Goal: Transaction & Acquisition: Book appointment/travel/reservation

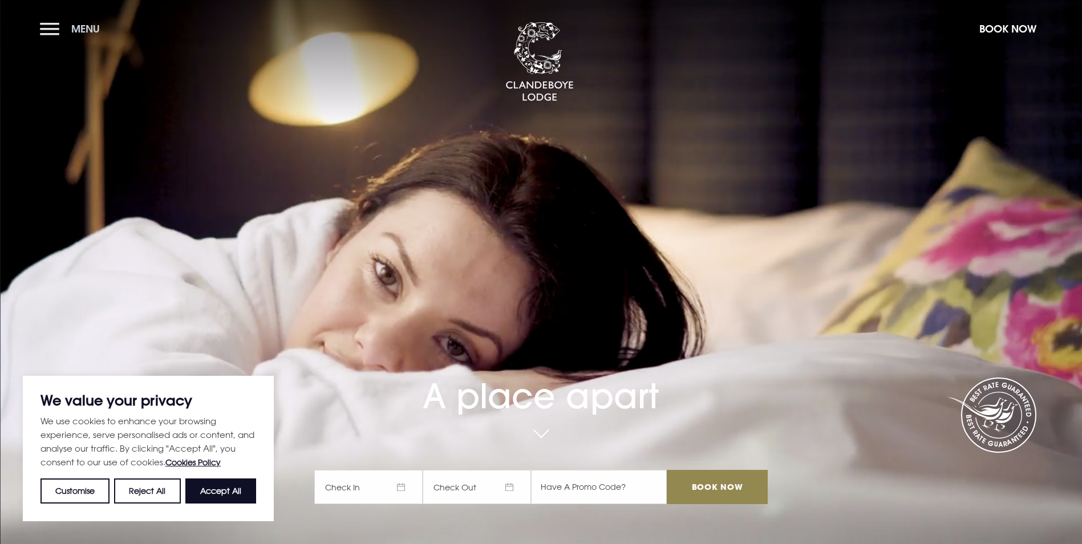
click at [47, 31] on button "Menu" at bounding box center [73, 29] width 66 height 25
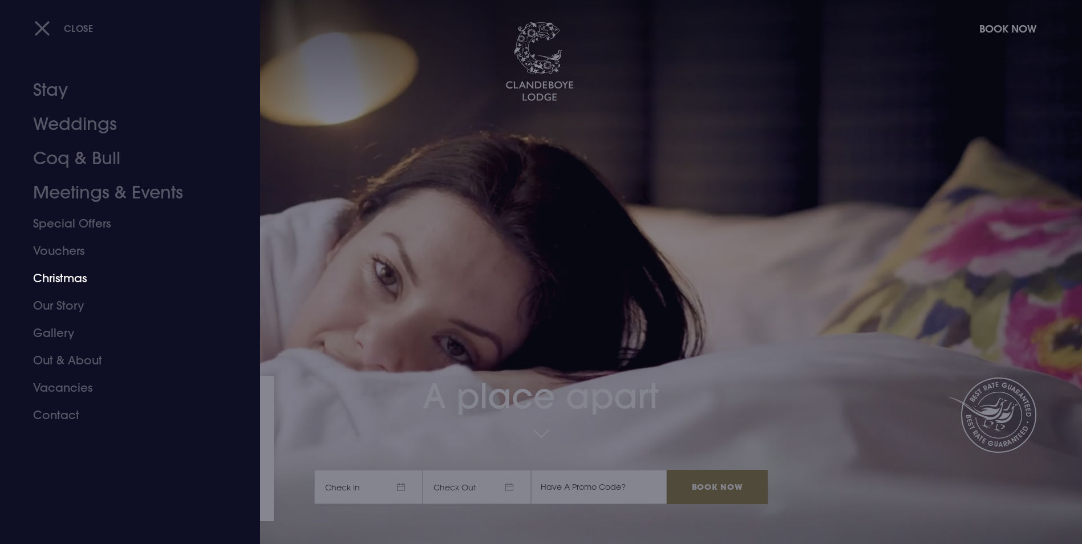
click at [60, 279] on link "Christmas" at bounding box center [123, 278] width 180 height 27
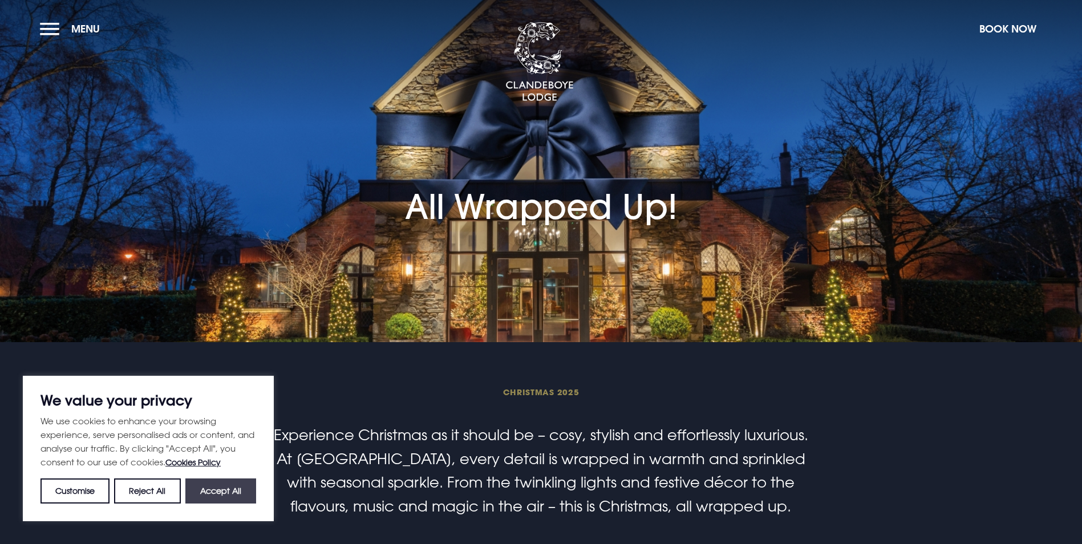
click at [217, 490] on button "Accept All" at bounding box center [220, 491] width 71 height 25
checkbox input "true"
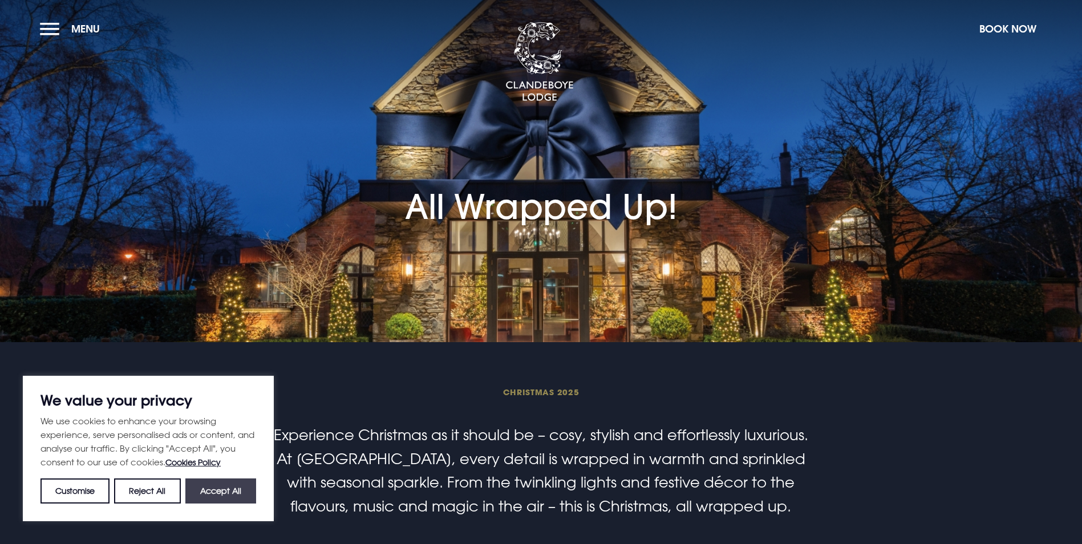
checkbox input "true"
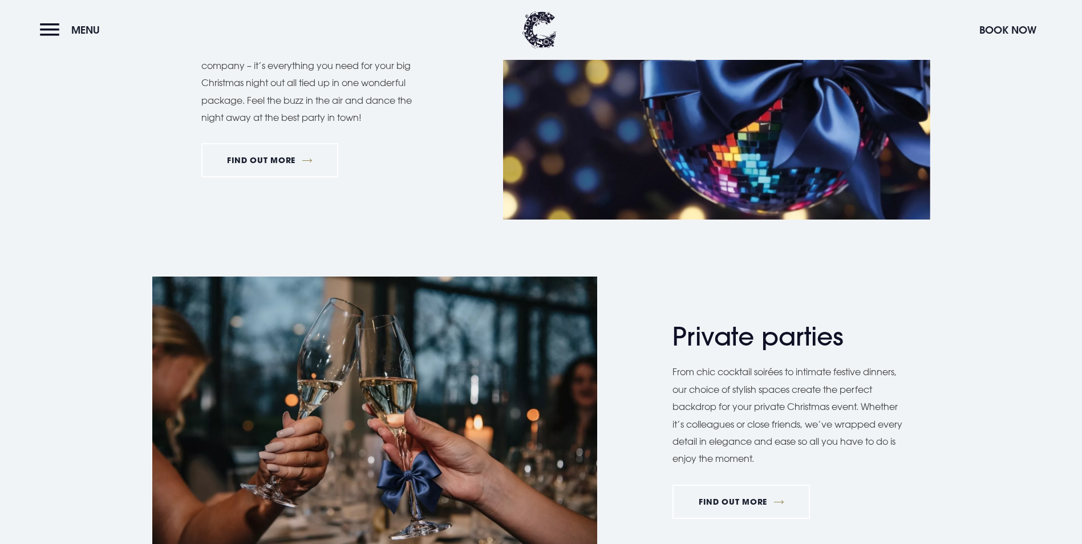
scroll to position [571, 0]
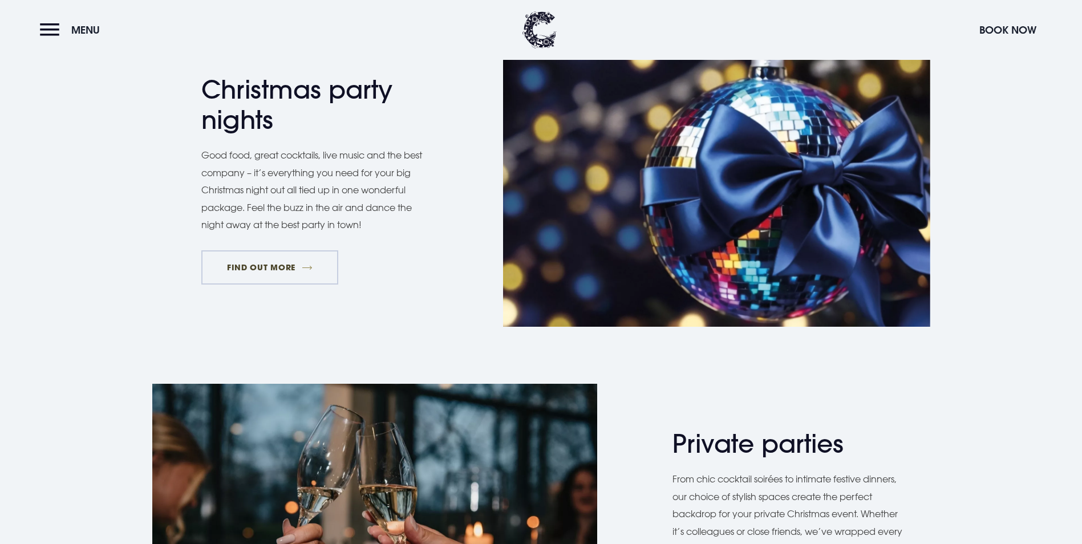
click at [277, 285] on link "FIND OUT MORE" at bounding box center [269, 267] width 137 height 34
